Goal: Transaction & Acquisition: Subscribe to service/newsletter

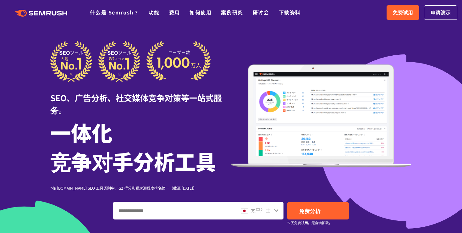
click at [281, 36] on div at bounding box center [231, 181] width 462 height 363
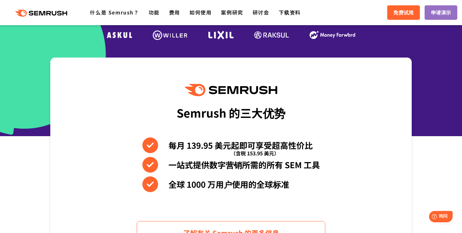
scroll to position [89, 0]
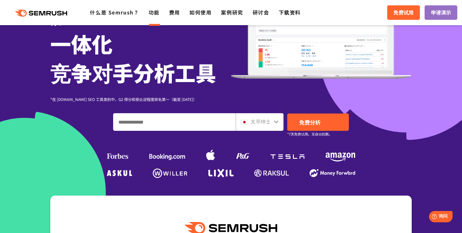
click at [155, 14] on font "功能" at bounding box center [154, 12] width 11 height 8
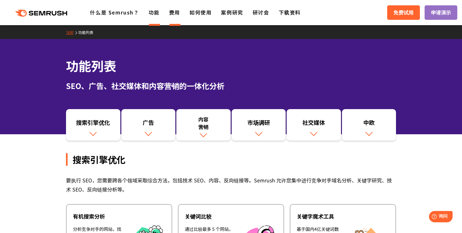
click at [175, 13] on font "费用" at bounding box center [174, 12] width 11 height 8
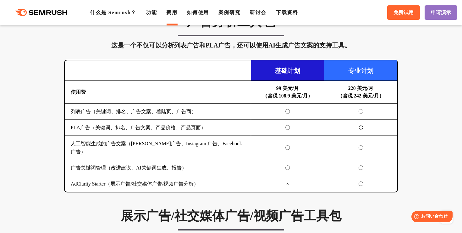
scroll to position [752, 0]
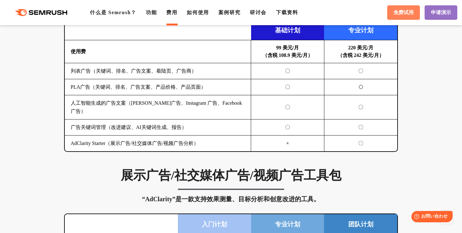
click at [400, 15] on font "免费试用" at bounding box center [404, 12] width 20 height 5
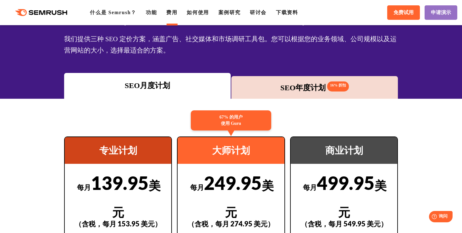
scroll to position [0, 0]
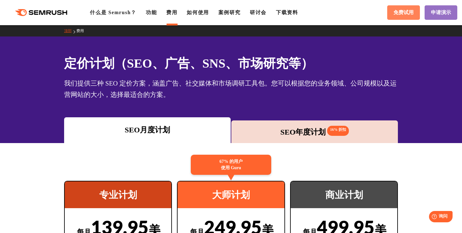
click at [408, 10] on font "免费试用" at bounding box center [404, 12] width 20 height 5
